Goal: Transaction & Acquisition: Purchase product/service

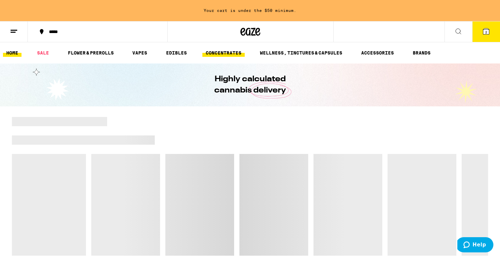
click at [228, 54] on link "CONCENTRATES" at bounding box center [223, 53] width 42 height 8
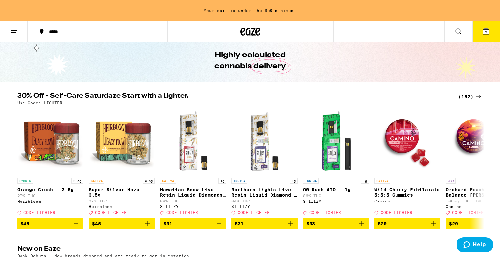
scroll to position [47, 0]
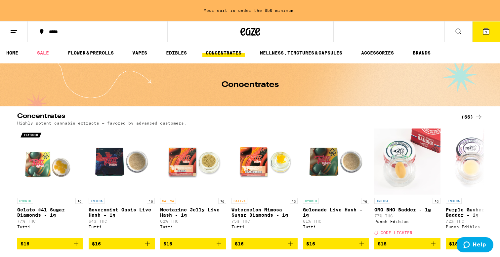
click at [466, 119] on div "(66)" at bounding box center [471, 117] width 21 height 8
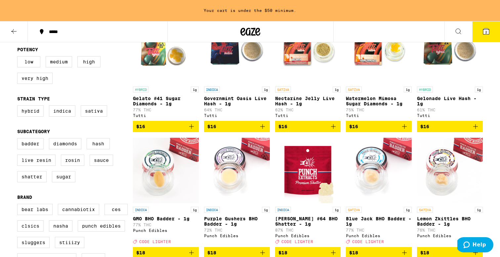
scroll to position [97, 0]
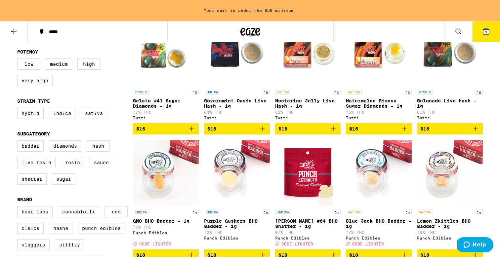
click at [75, 168] on label "Rosin" at bounding box center [72, 162] width 23 height 11
click at [19, 142] on input "Rosin" at bounding box center [19, 141] width 0 height 0
checkbox input "true"
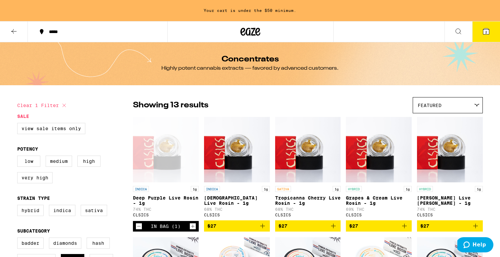
click at [256, 36] on icon at bounding box center [250, 32] width 20 height 12
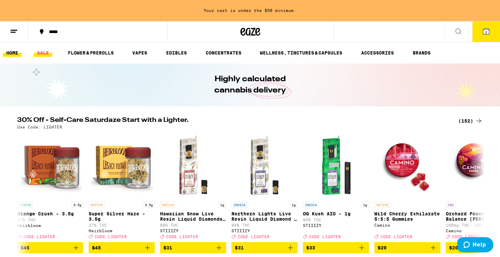
click at [45, 57] on link "SALE" at bounding box center [43, 53] width 19 height 8
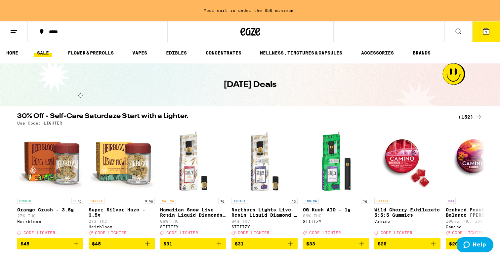
click at [465, 115] on div "(152)" at bounding box center [470, 117] width 24 height 8
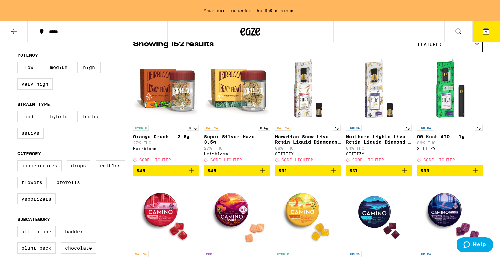
scroll to position [64, 0]
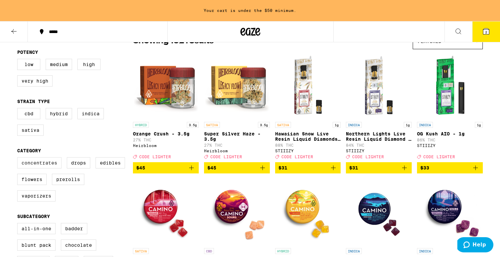
click at [54, 169] on label "Concentrates" at bounding box center [39, 162] width 44 height 11
click at [19, 159] on input "Concentrates" at bounding box center [19, 158] width 0 height 0
checkbox input "true"
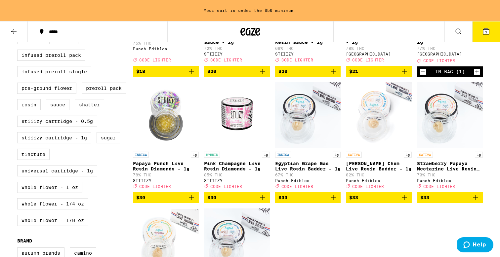
scroll to position [288, 0]
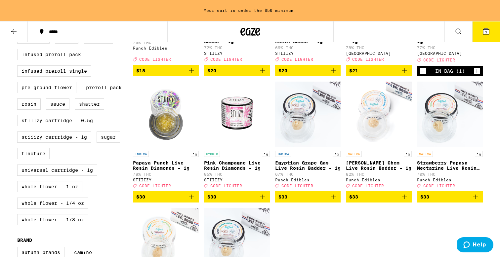
click at [334, 201] on icon "Add to bag" at bounding box center [333, 197] width 8 height 8
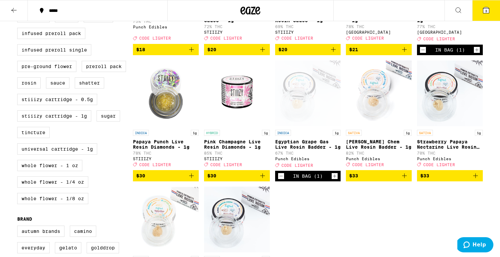
scroll to position [267, 0]
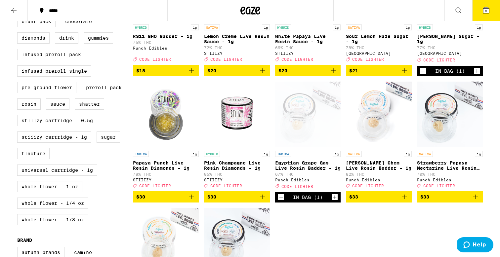
click at [404, 201] on icon "Add to bag" at bounding box center [404, 197] width 8 height 8
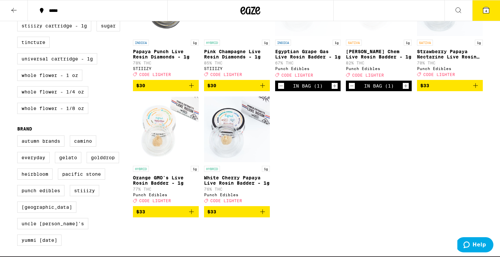
scroll to position [378, 0]
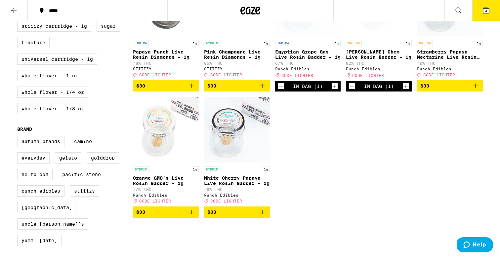
click at [263, 216] on icon "Add to bag" at bounding box center [262, 212] width 8 height 8
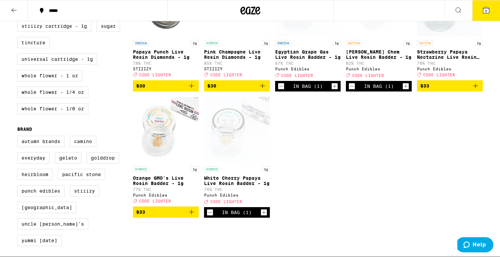
click at [193, 216] on icon "Add to bag" at bounding box center [191, 212] width 8 height 8
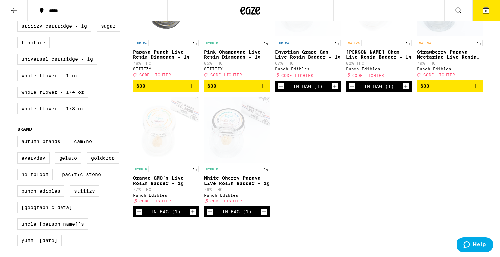
click at [475, 90] on icon "Add to bag" at bounding box center [475, 86] width 8 height 8
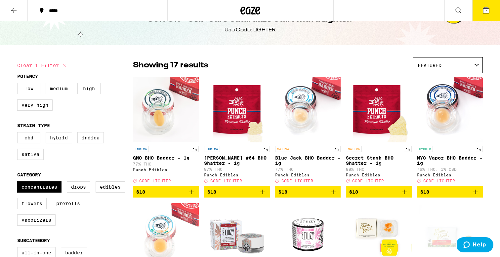
scroll to position [0, 0]
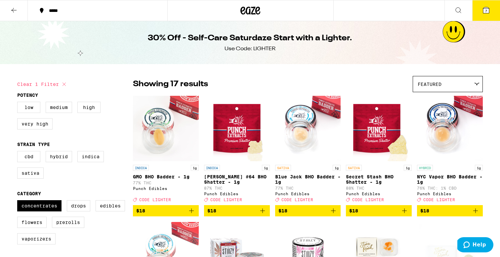
click at [238, 17] on div at bounding box center [250, 10] width 166 height 21
click at [252, 15] on icon at bounding box center [250, 11] width 20 height 12
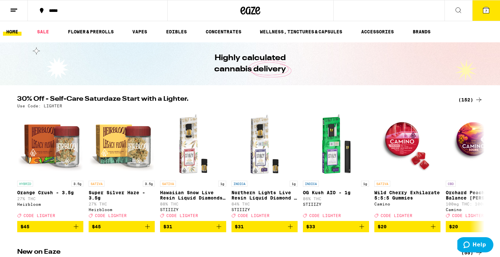
click at [217, 37] on ul "HOME SALE FLOWER & PREROLLS VAPES EDIBLES CONCENTRATES WELLNESS, TINCTURES & CA…" at bounding box center [250, 31] width 500 height 21
click at [221, 32] on link "CONCENTRATES" at bounding box center [223, 32] width 42 height 8
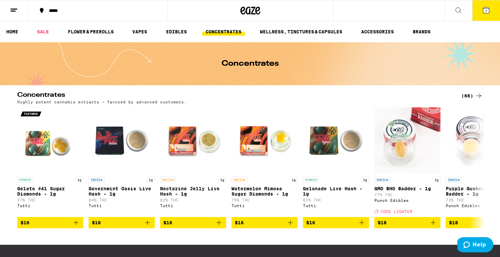
click at [465, 96] on div "(66)" at bounding box center [471, 96] width 21 height 8
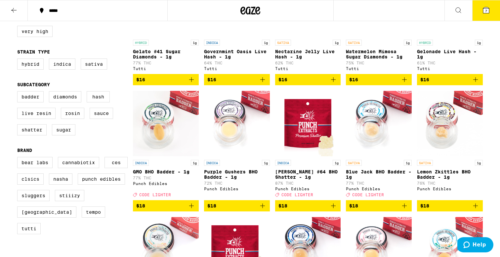
scroll to position [132, 0]
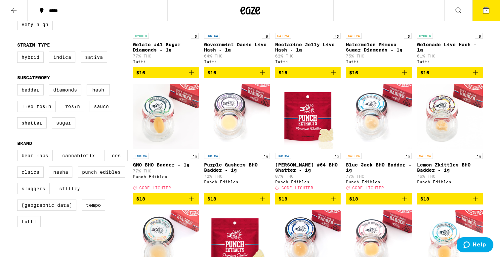
click at [79, 112] on label "Rosin" at bounding box center [72, 106] width 23 height 11
click at [19, 86] on input "Rosin" at bounding box center [19, 85] width 0 height 0
checkbox input "true"
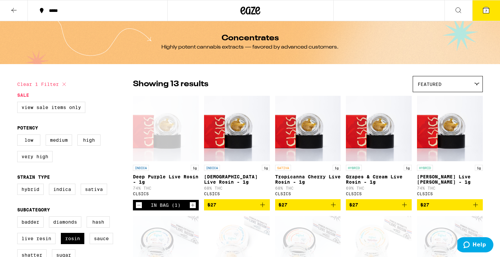
click at [245, 8] on icon at bounding box center [242, 11] width 5 height 8
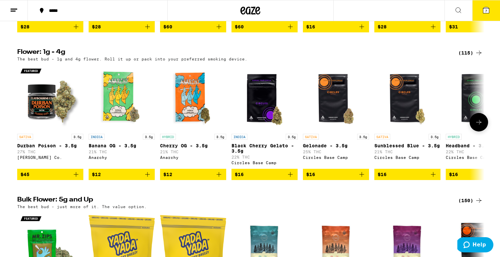
scroll to position [509, 0]
